Goal: Task Accomplishment & Management: Use online tool/utility

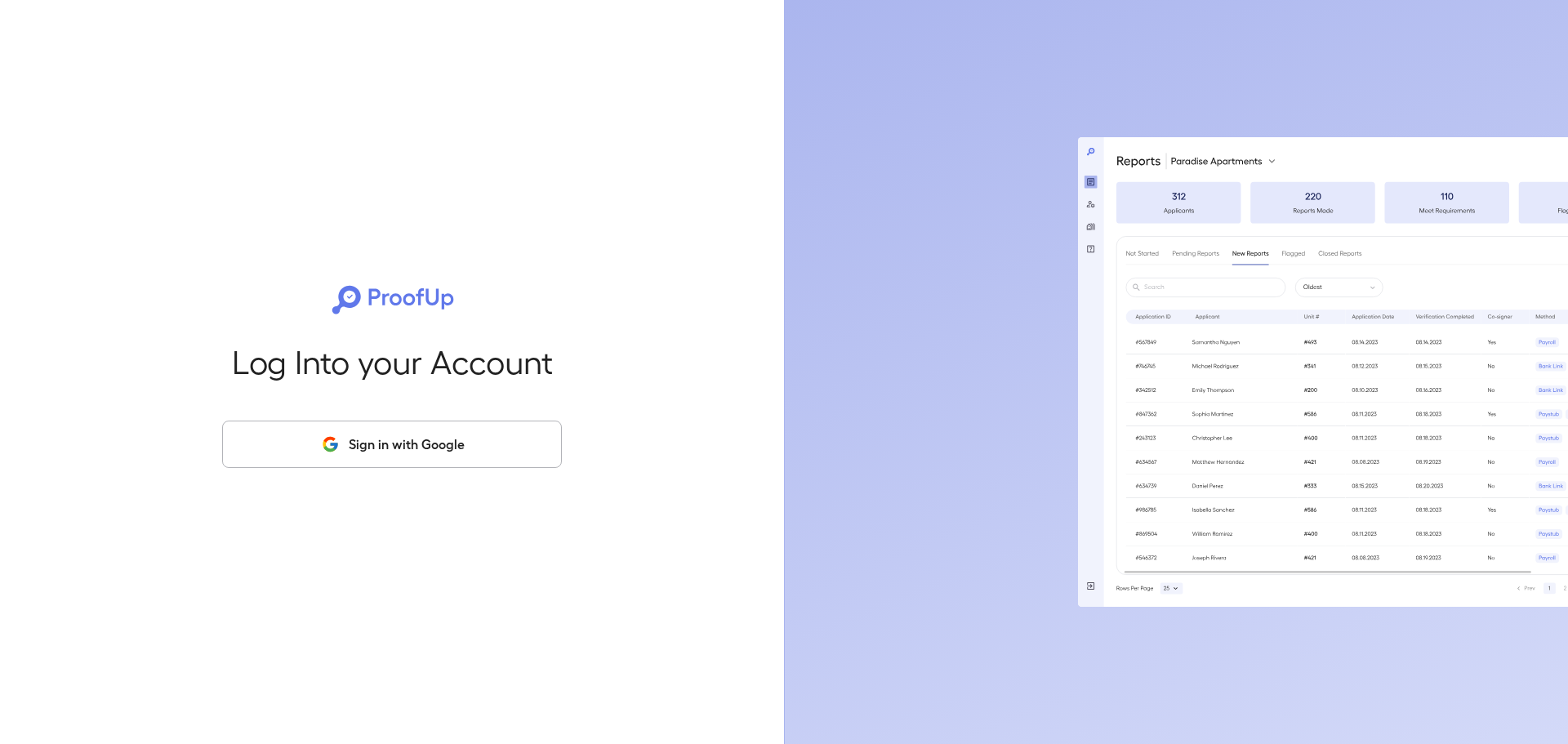
click at [427, 451] on button "Sign in with Google" at bounding box center [392, 445] width 340 height 48
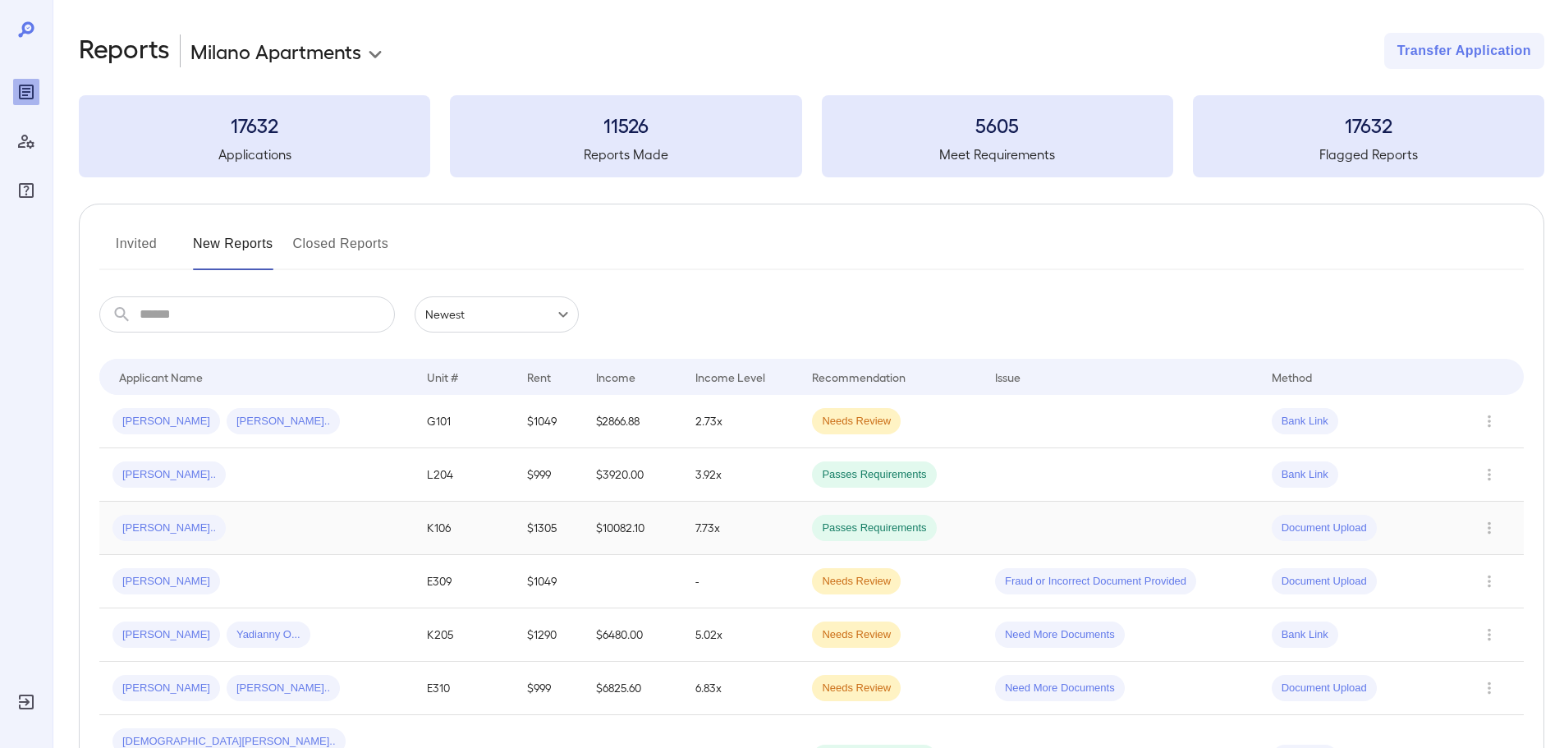
click at [168, 531] on span "leidy b..." at bounding box center [169, 529] width 113 height 16
click at [195, 525] on div "[PERSON_NAME].." at bounding box center [257, 528] width 288 height 26
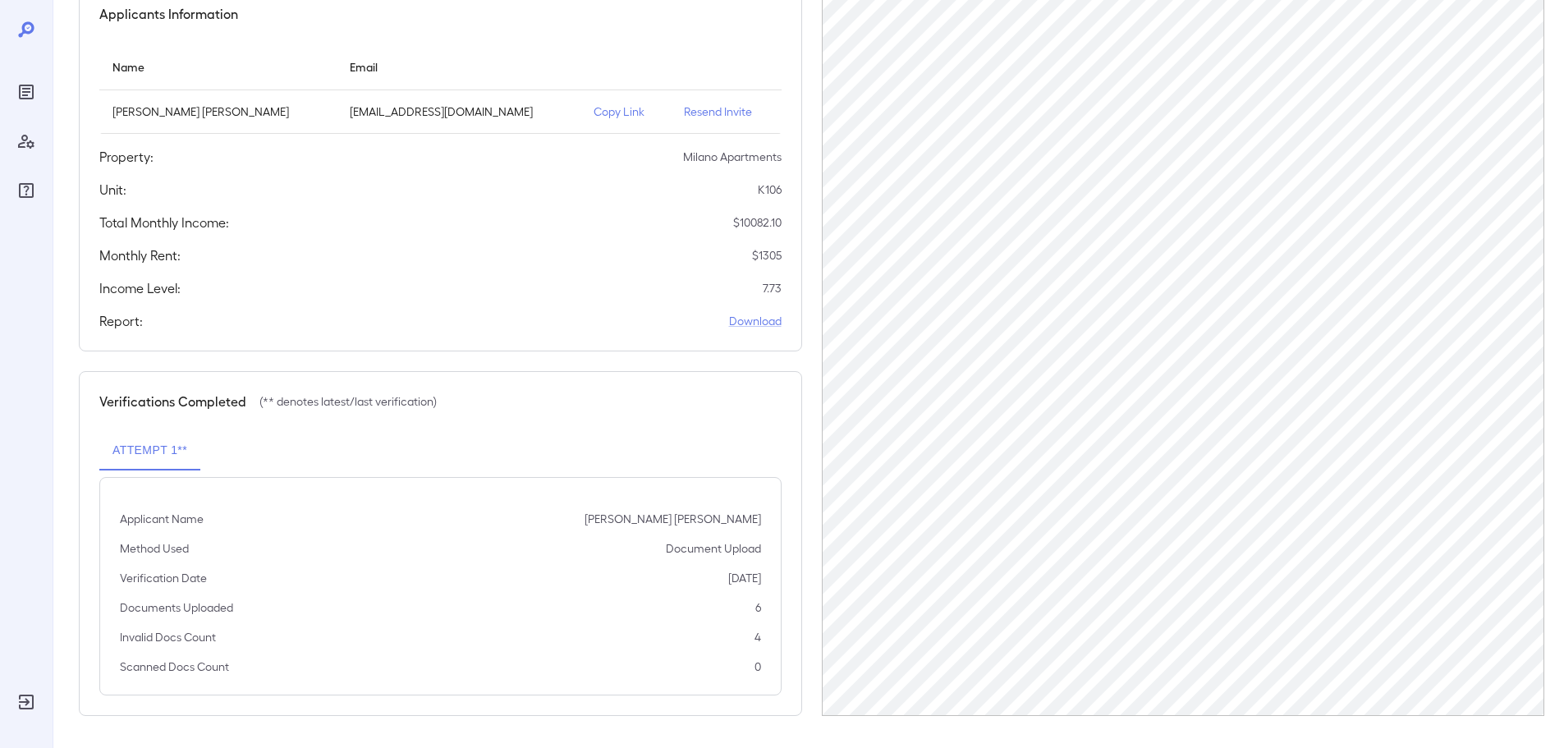
scroll to position [165, 0]
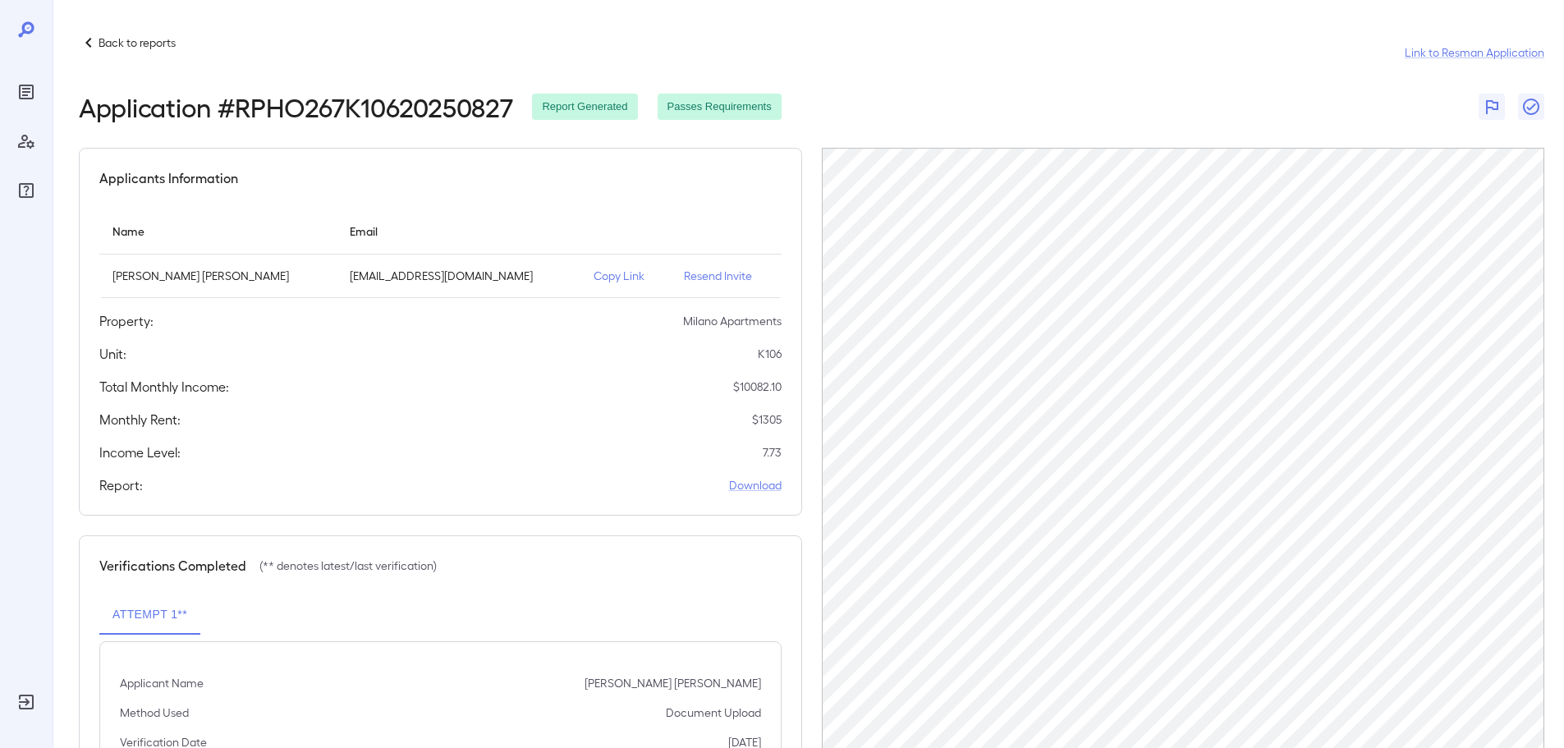
click at [725, 274] on p "Resend Invite" at bounding box center [726, 276] width 84 height 16
